Goal: Task Accomplishment & Management: Manage account settings

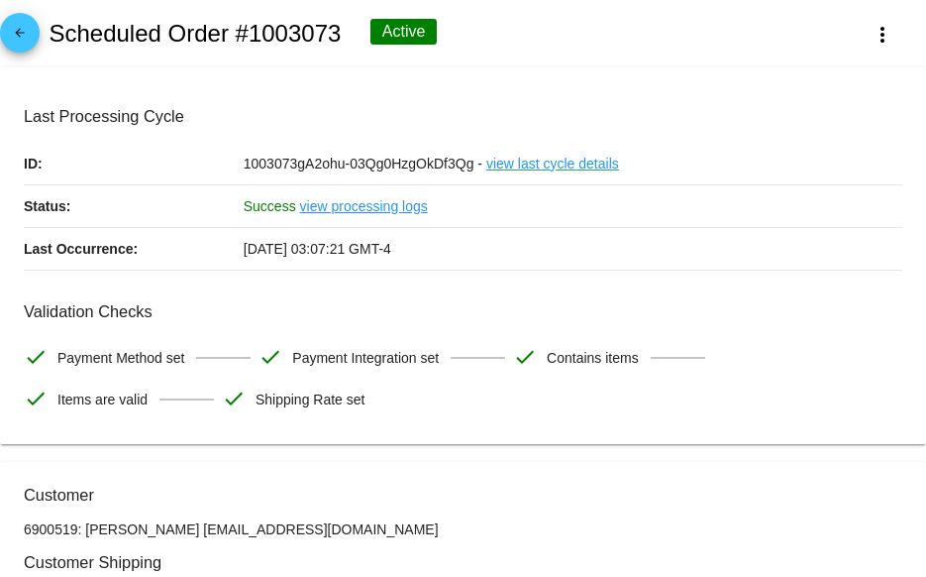
click at [23, 31] on mat-icon "arrow_back" at bounding box center [20, 38] width 24 height 24
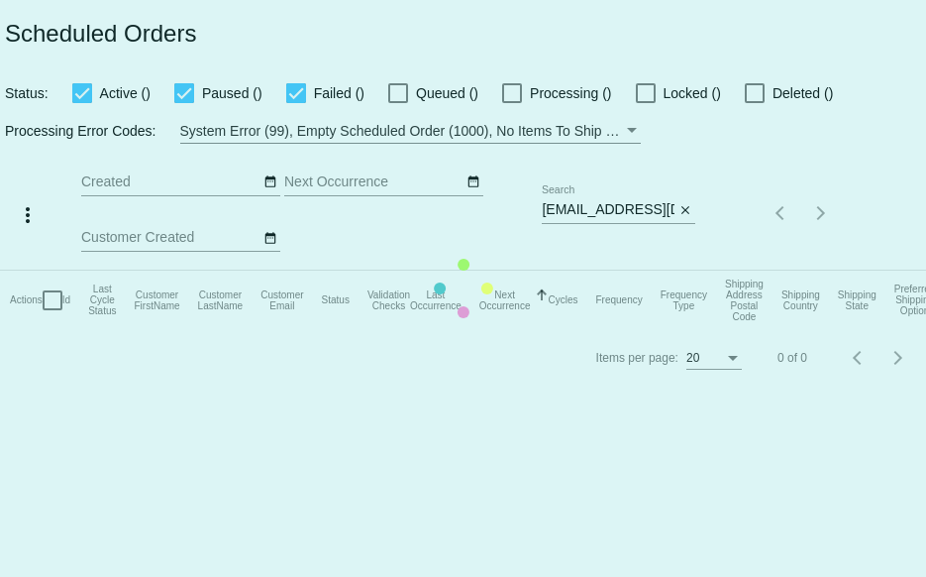
checkbox input "true"
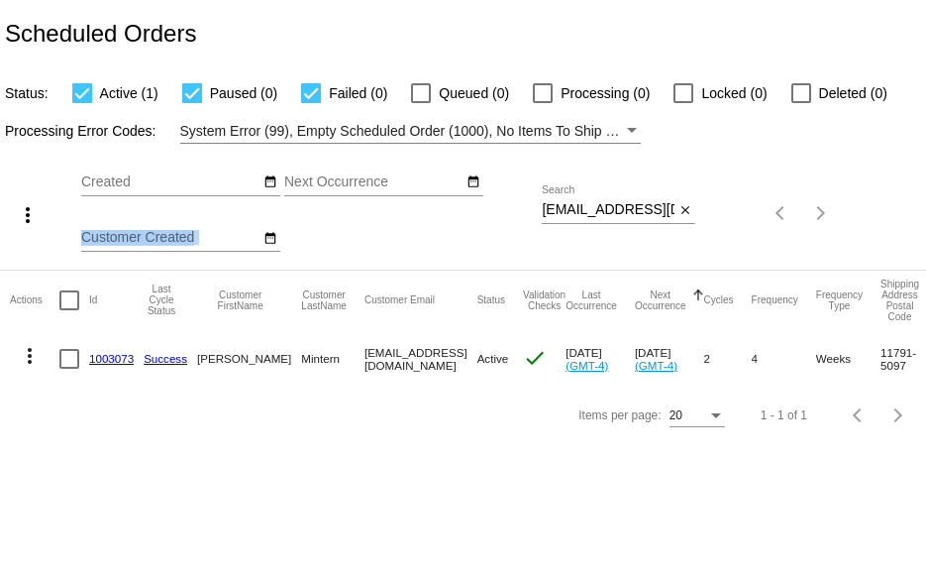
drag, startPoint x: 541, startPoint y: 212, endPoint x: 585, endPoint y: 212, distance: 43.6
click at [585, 212] on div "more_vert Sep Jan Feb Mar [DATE]" at bounding box center [463, 207] width 926 height 126
click at [793, 209] on div "more_vert Sep Jan Feb Mar [DATE]" at bounding box center [463, 207] width 926 height 126
paste input "marycshamo"
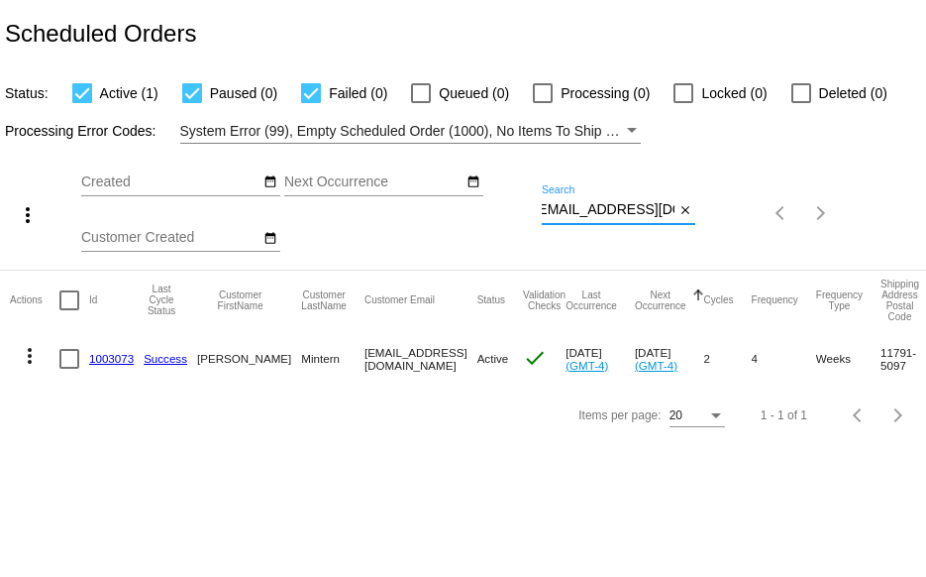
scroll to position [0, 24]
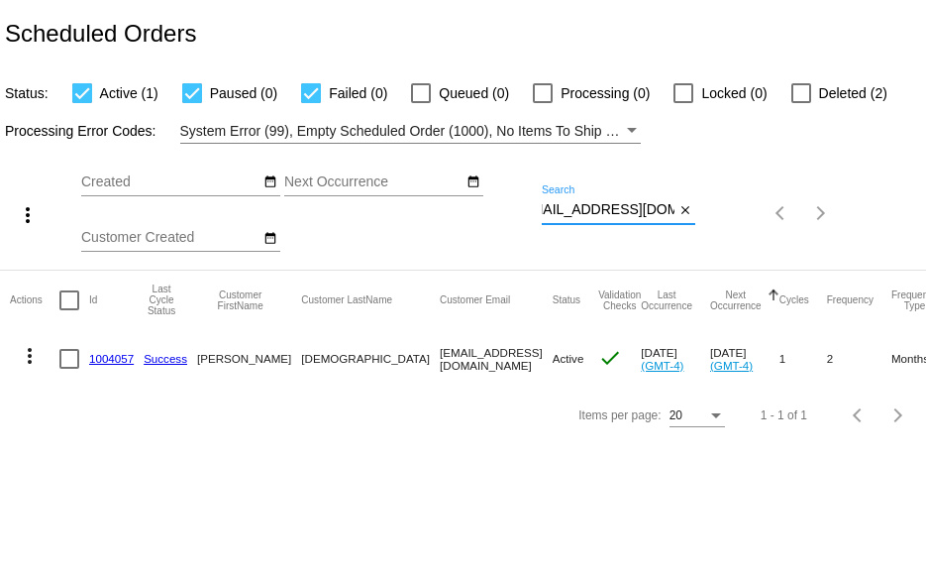
type input "[EMAIL_ADDRESS][DOMAIN_NAME]"
click at [117, 357] on link "1004057" at bounding box center [111, 358] width 45 height 13
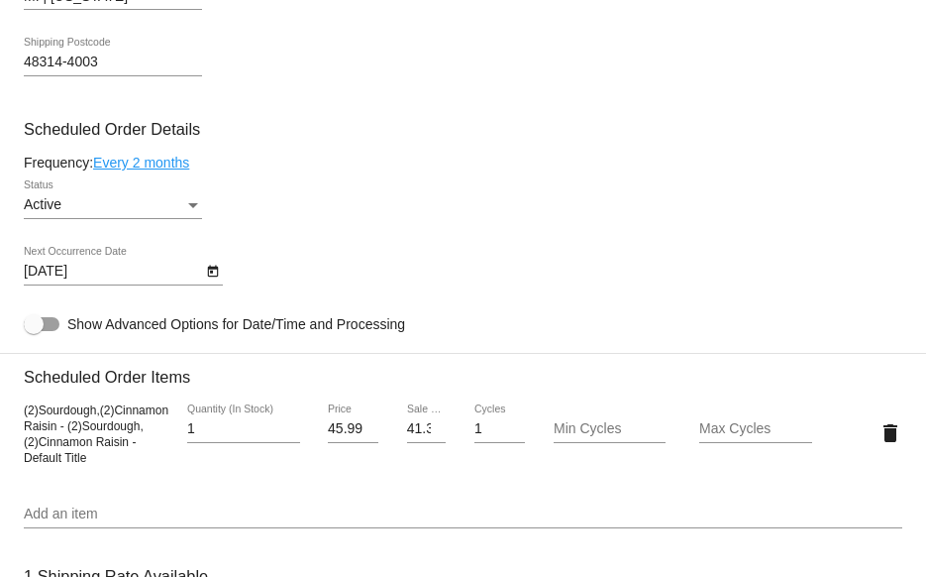
scroll to position [1090, 0]
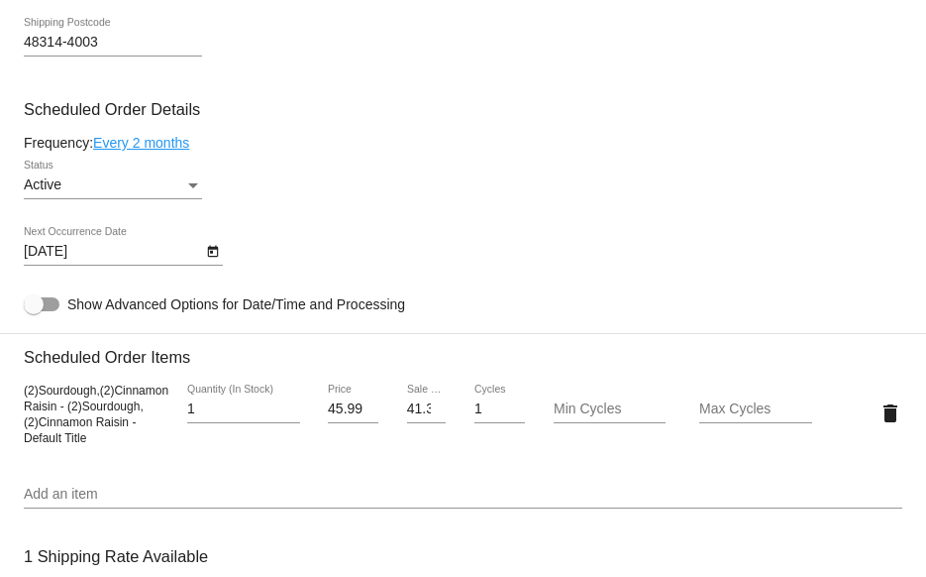
click at [140, 143] on link "Every 2 months" at bounding box center [141, 143] width 96 height 16
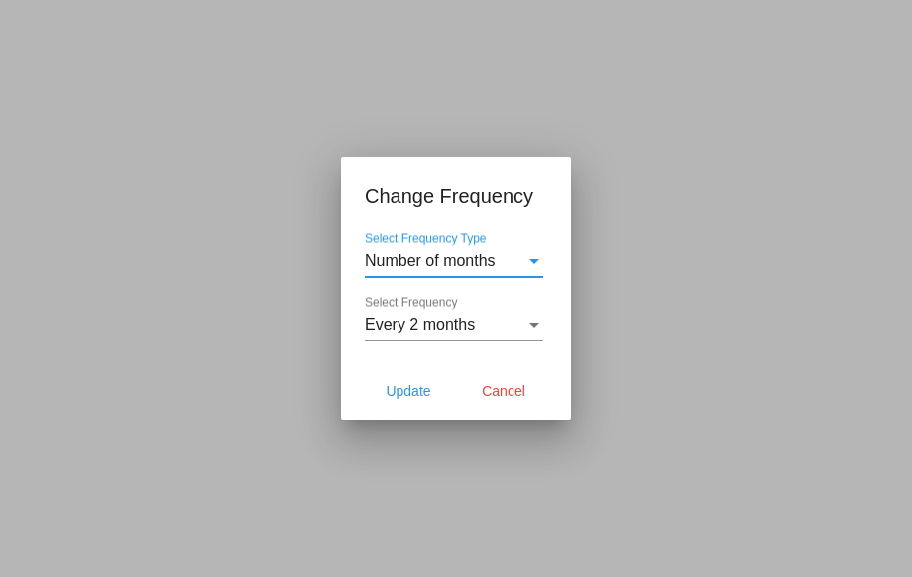
click at [471, 261] on span "Number of months" at bounding box center [430, 260] width 131 height 17
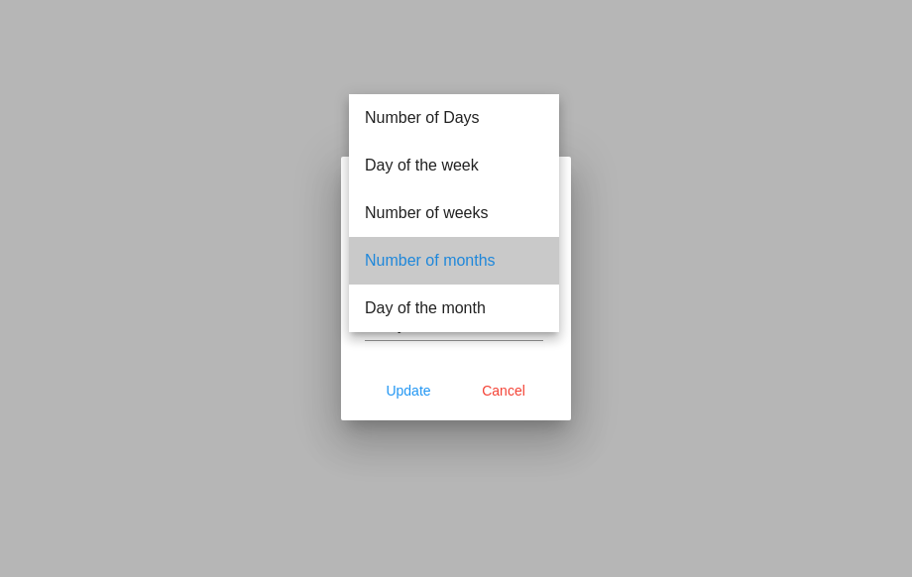
click at [490, 262] on span "Number of months" at bounding box center [454, 261] width 178 height 48
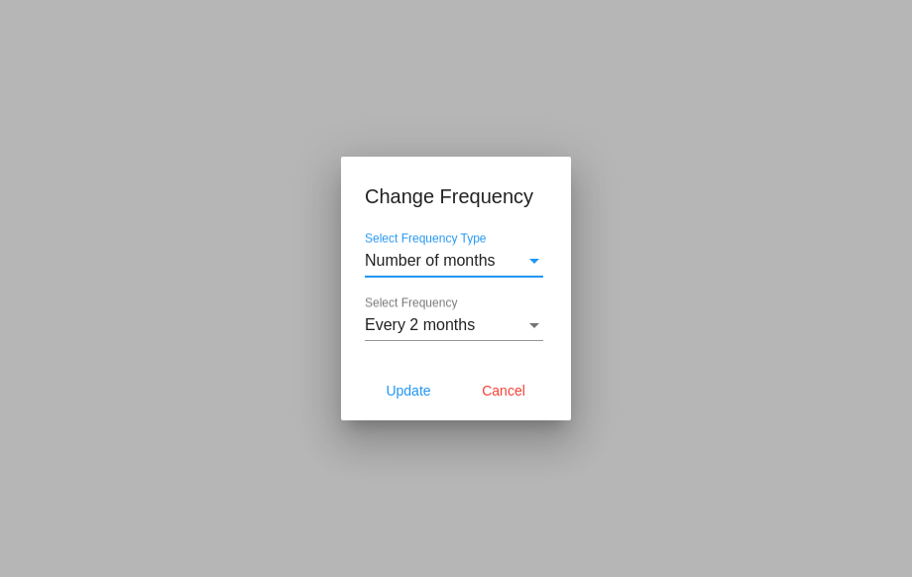
click at [475, 329] on span "Every 2 months" at bounding box center [420, 324] width 110 height 17
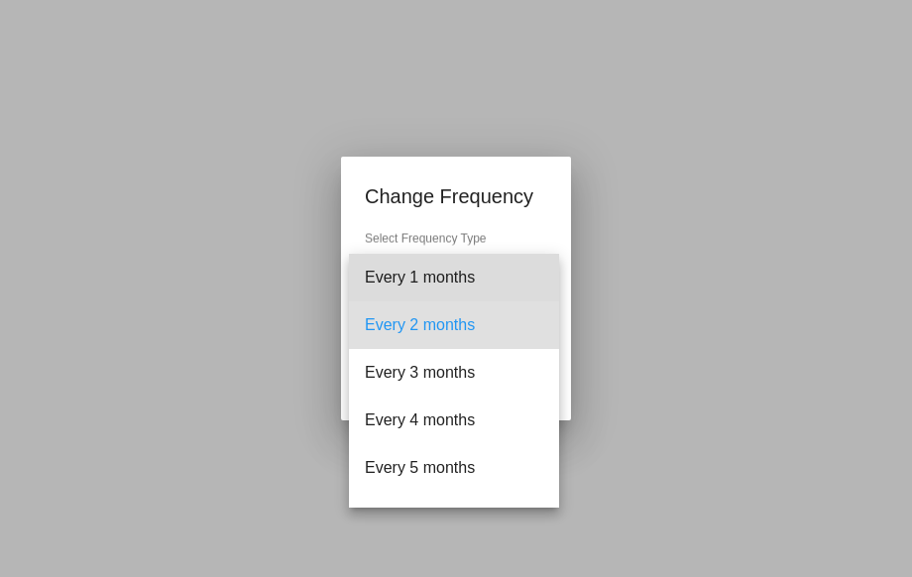
click at [459, 286] on span "Every 1 months" at bounding box center [454, 278] width 178 height 48
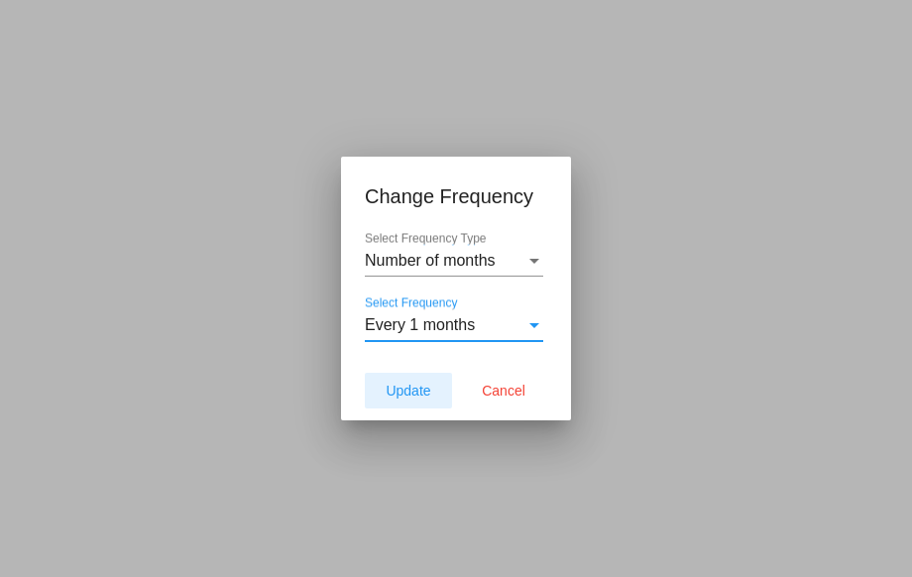
click at [411, 383] on span "Update" at bounding box center [407, 390] width 45 height 16
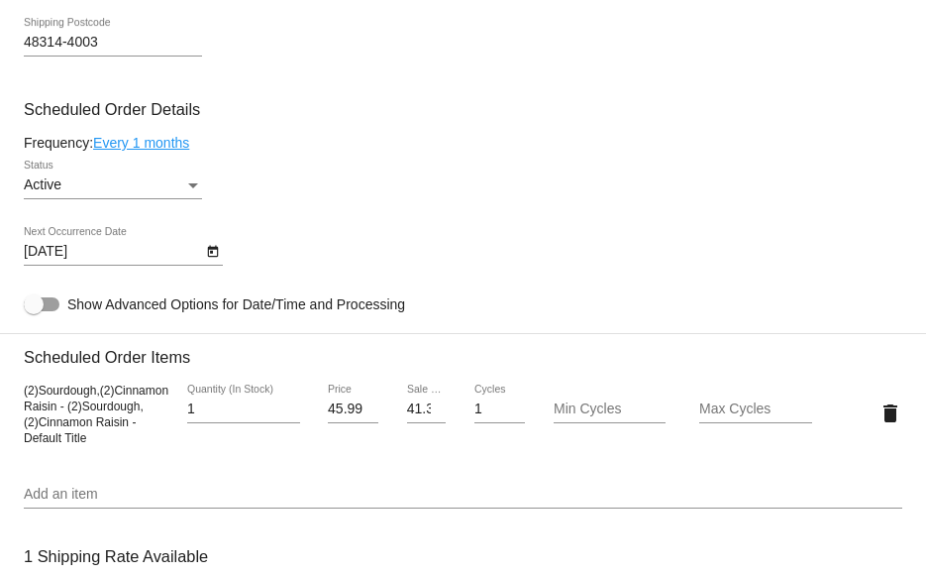
type input "[DATE]"
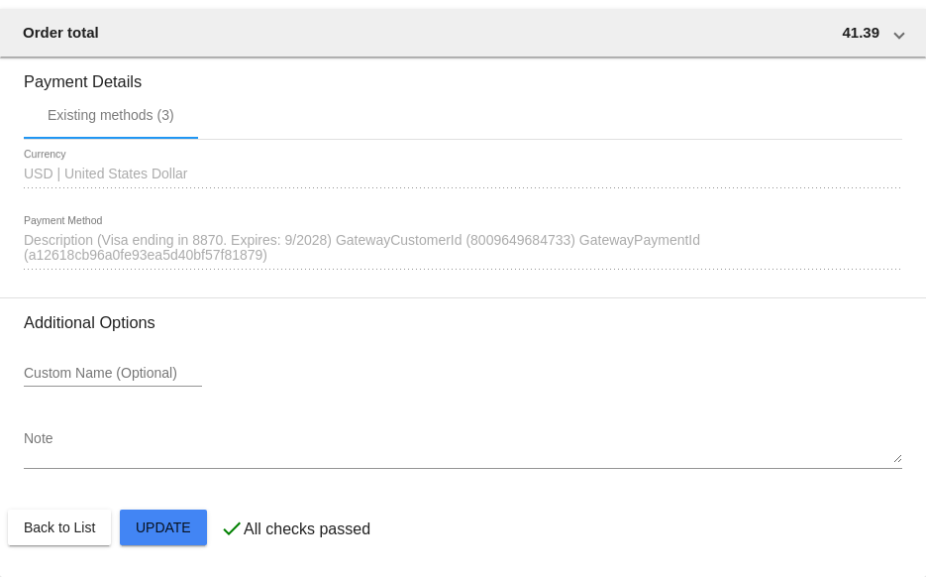
scroll to position [1914, 0]
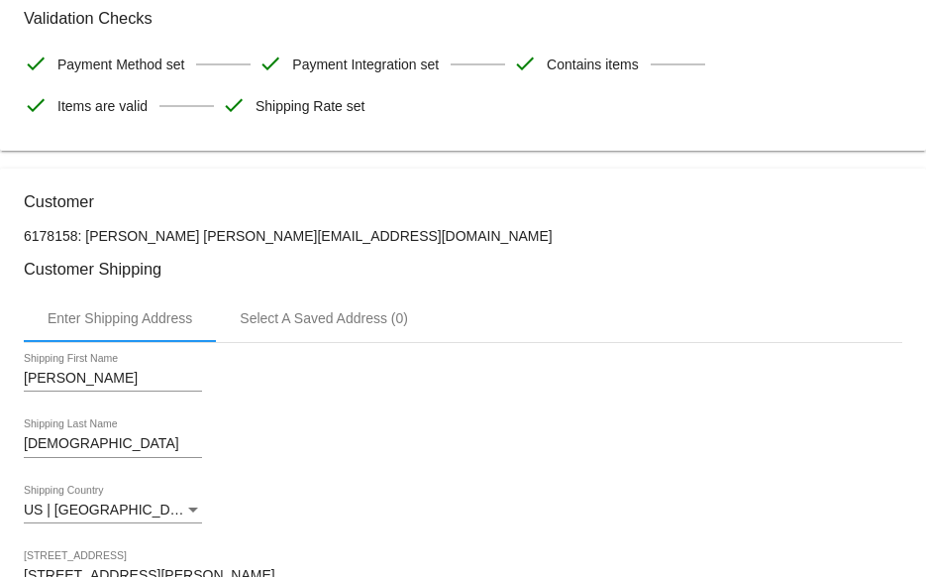
scroll to position [0, 0]
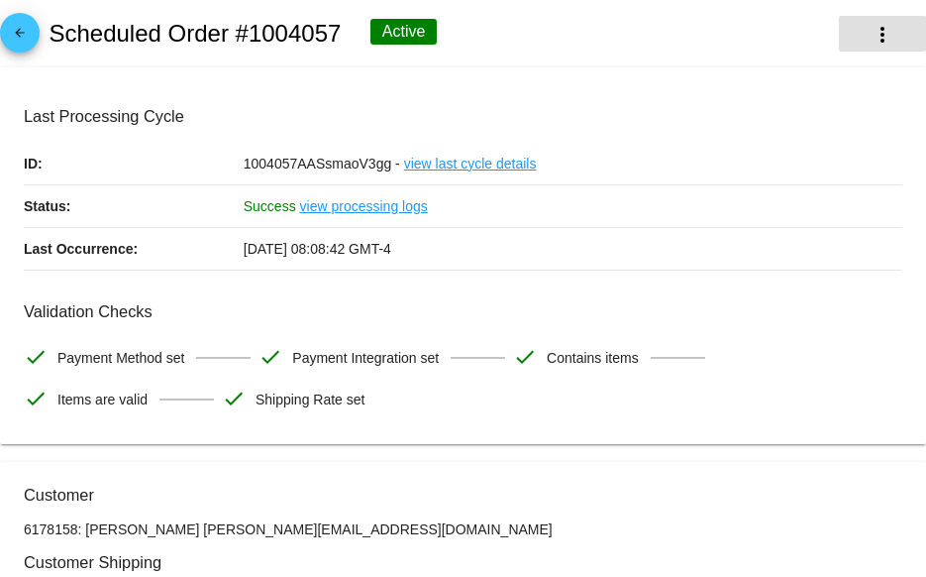
click at [871, 23] on mat-icon "more_vert" at bounding box center [883, 35] width 24 height 24
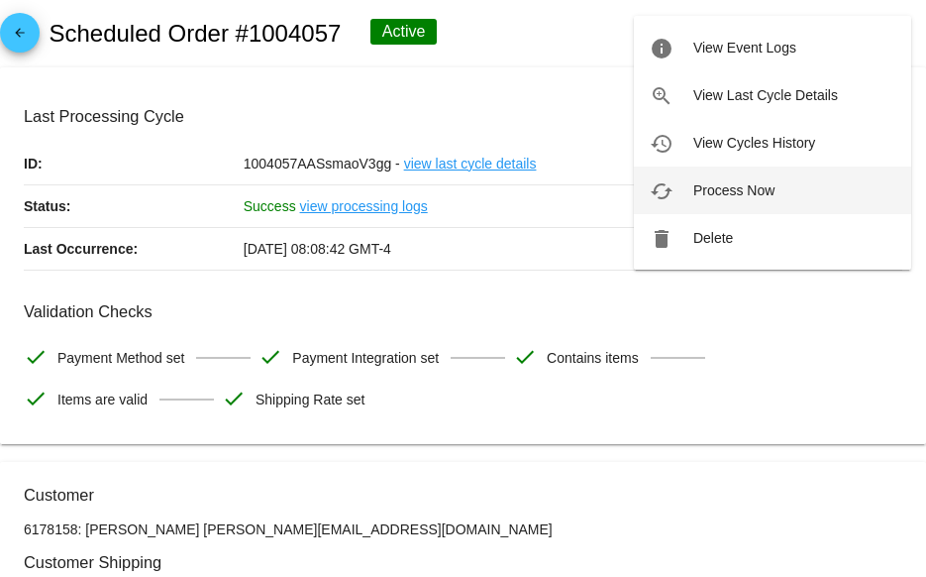
click at [769, 191] on span "Process Now" at bounding box center [734, 190] width 81 height 16
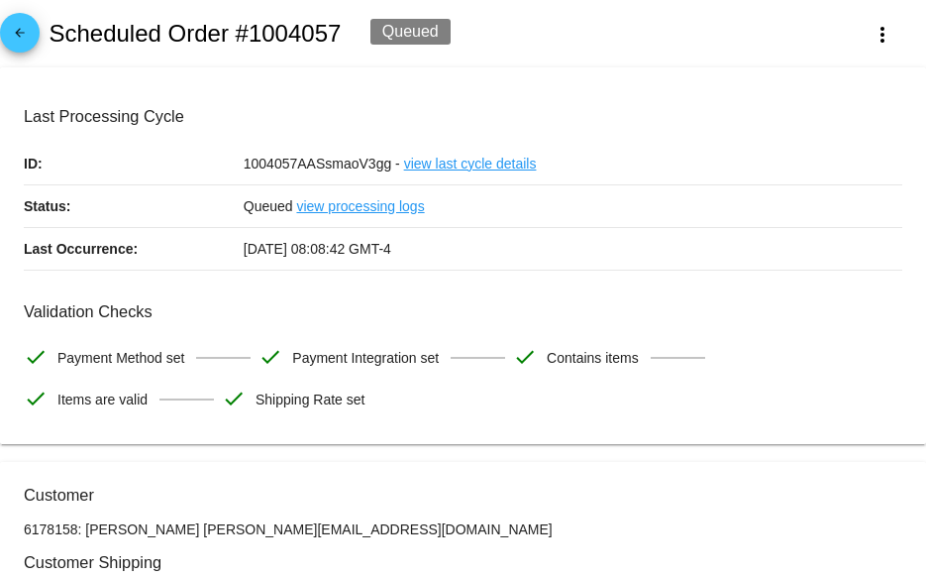
click at [23, 28] on mat-icon "arrow_back" at bounding box center [20, 38] width 24 height 24
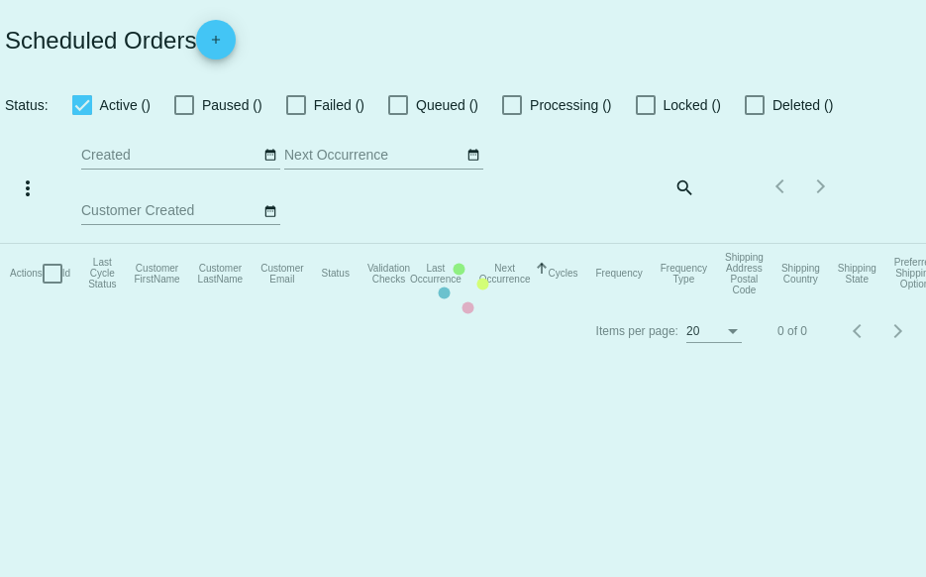
checkbox input "true"
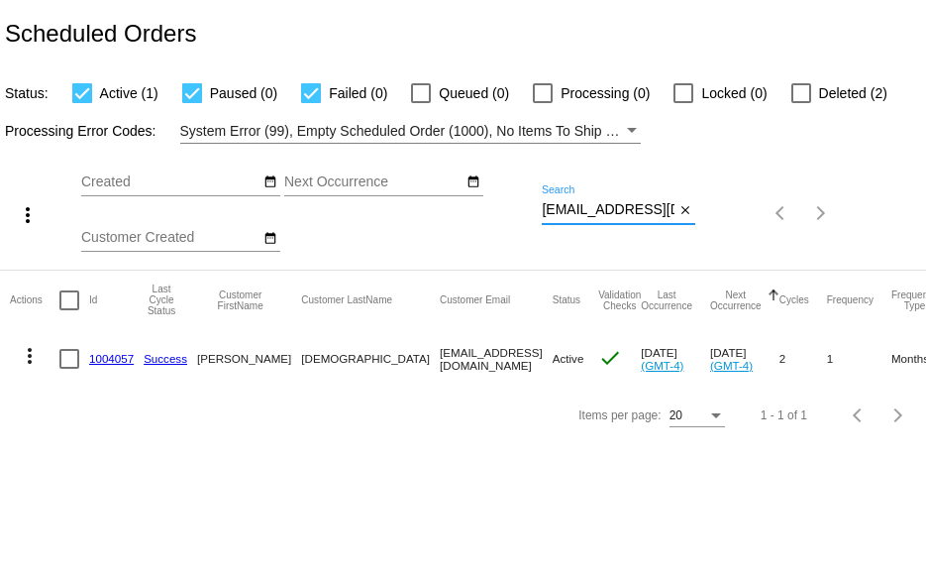
scroll to position [0, 24]
drag, startPoint x: 544, startPoint y: 211, endPoint x: 925, endPoint y: 200, distance: 381.6
click at [740, 214] on div "more_vert Sep Jan Feb Mar [DATE]" at bounding box center [463, 207] width 926 height 126
paste input "arionedewinter"
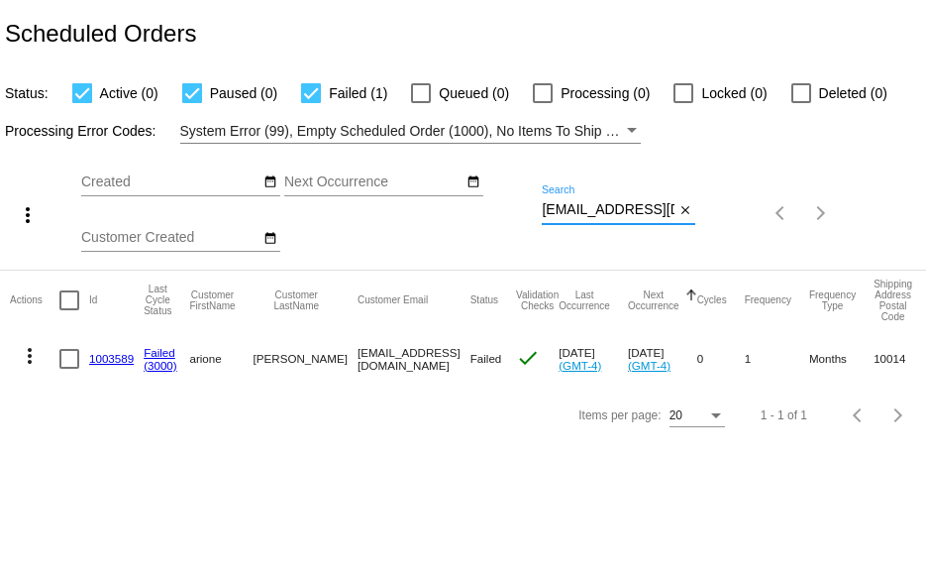
scroll to position [0, 35]
drag, startPoint x: 544, startPoint y: 213, endPoint x: 925, endPoint y: 239, distance: 382.4
click at [805, 241] on div "more_vert Sep Jan Feb Mar [DATE]" at bounding box center [463, 207] width 926 height 126
paste input "stevenastengo@hot"
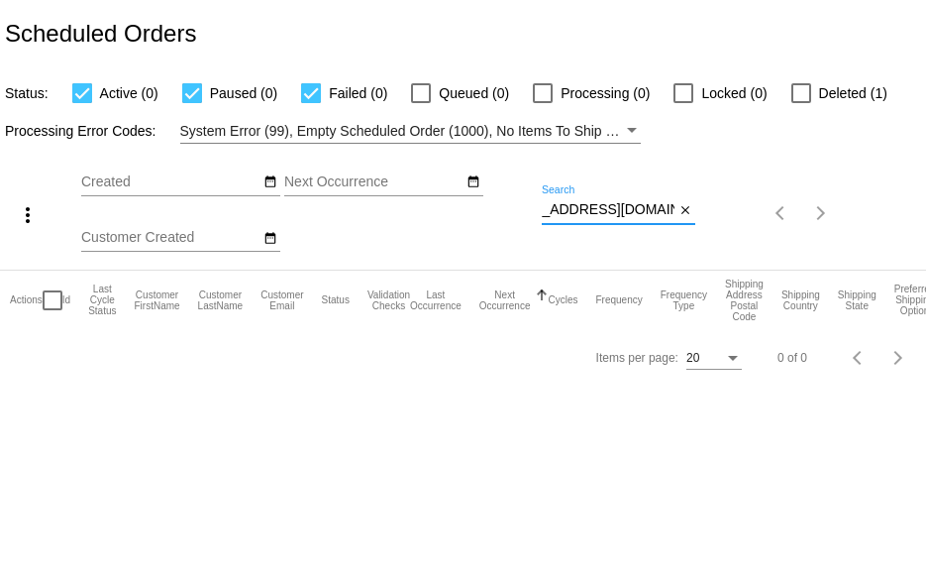
type input "[EMAIL_ADDRESS][DOMAIN_NAME]"
